Goal: Complete application form

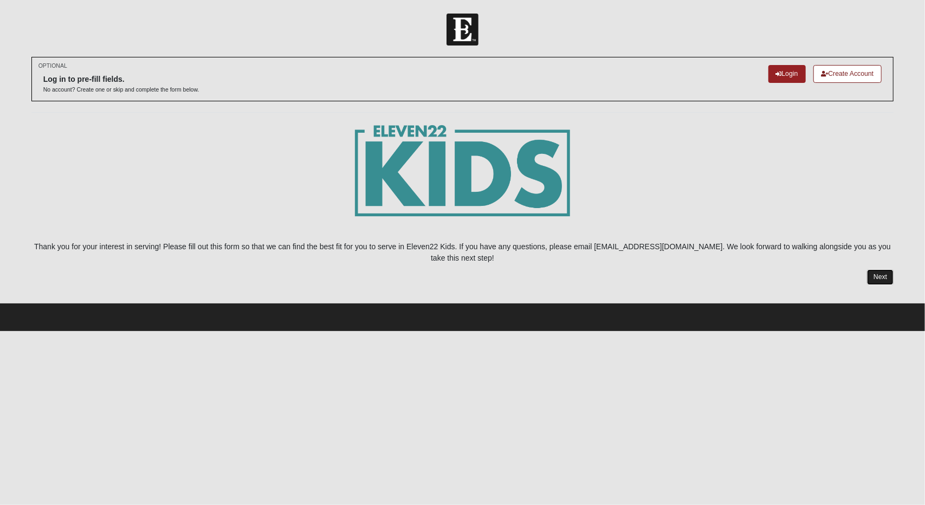
click at [883, 269] on link "Next" at bounding box center [880, 277] width 27 height 16
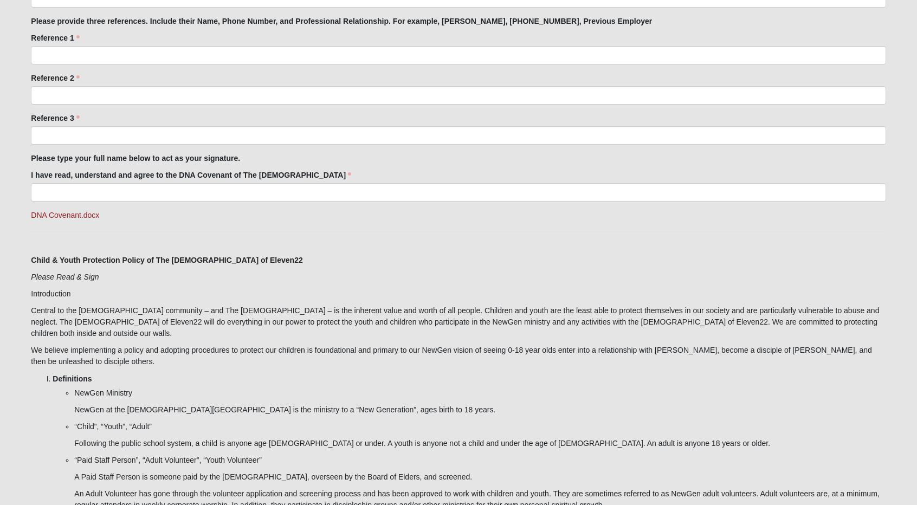
scroll to position [961, 0]
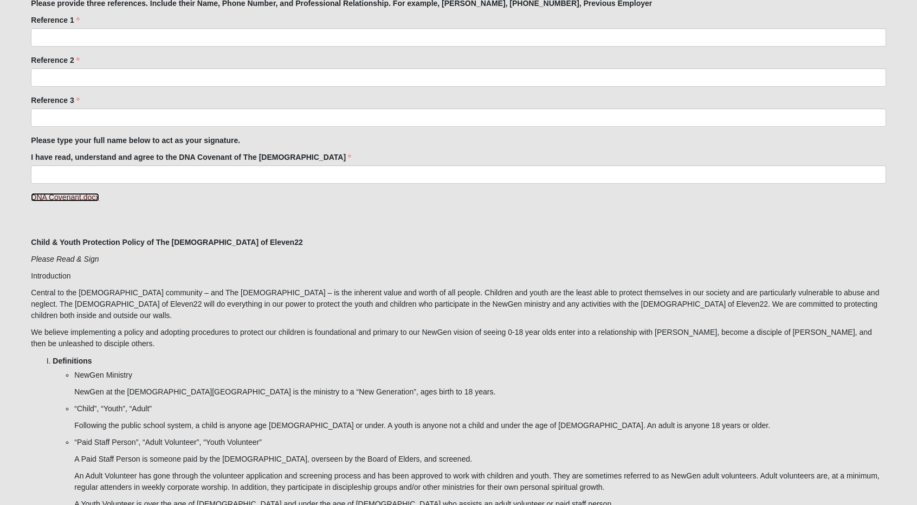
click at [59, 197] on link "DNA Covenant.docx" at bounding box center [65, 197] width 68 height 9
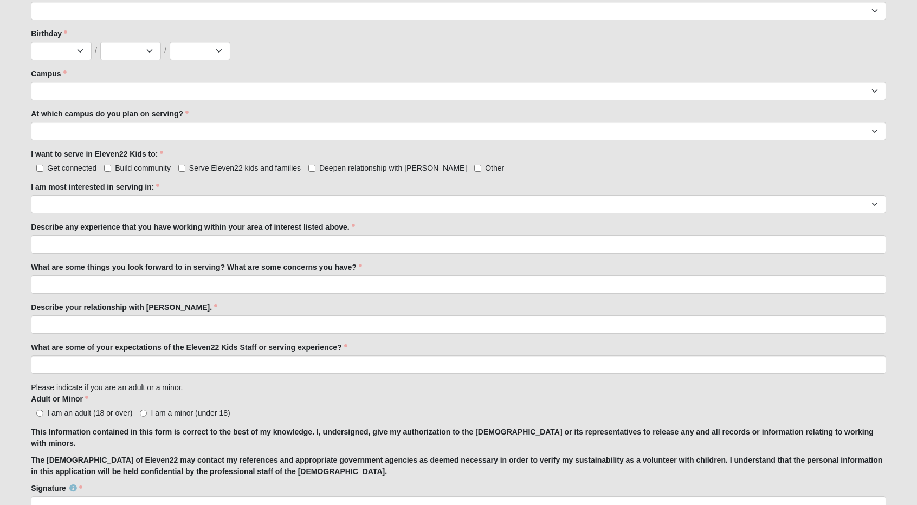
scroll to position [456, 0]
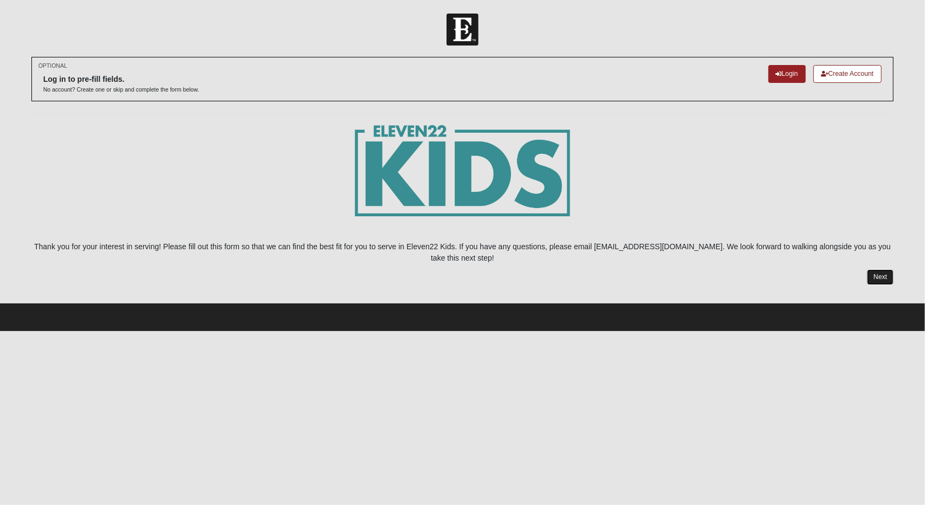
click at [879, 269] on link "Next" at bounding box center [880, 277] width 27 height 16
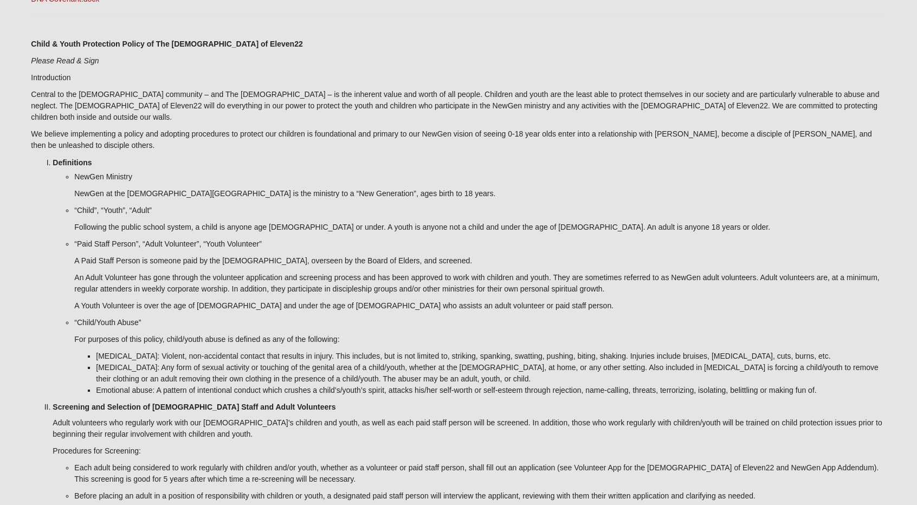
scroll to position [1158, 0]
